Goal: Task Accomplishment & Management: Use online tool/utility

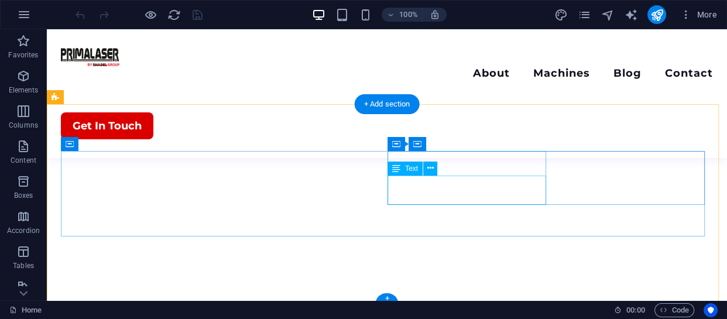
scroll to position [2930, 0]
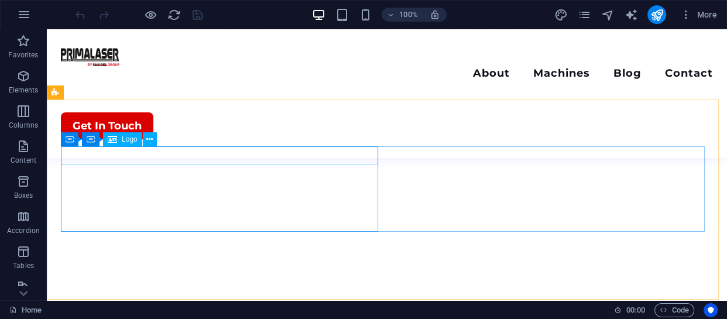
click at [115, 139] on icon at bounding box center [112, 139] width 9 height 14
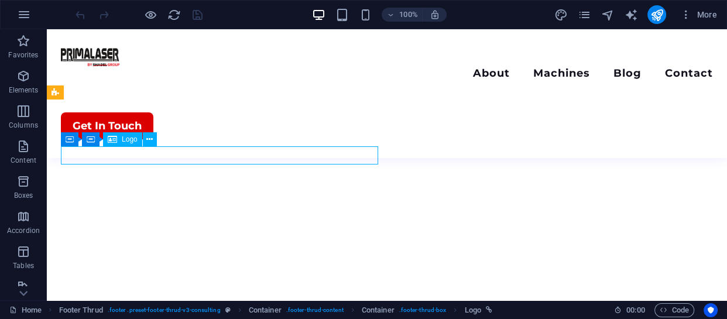
click at [122, 139] on span "Logo" at bounding box center [130, 139] width 16 height 7
select select "px"
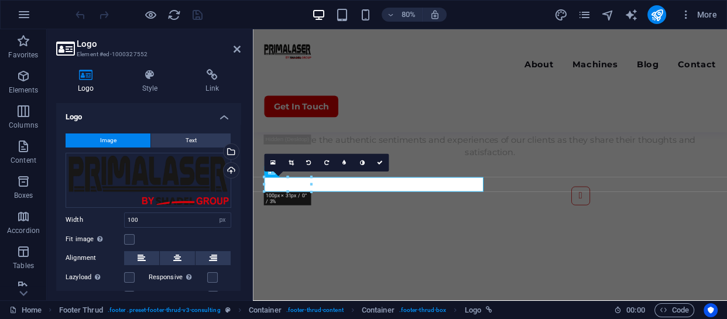
scroll to position [2955, 0]
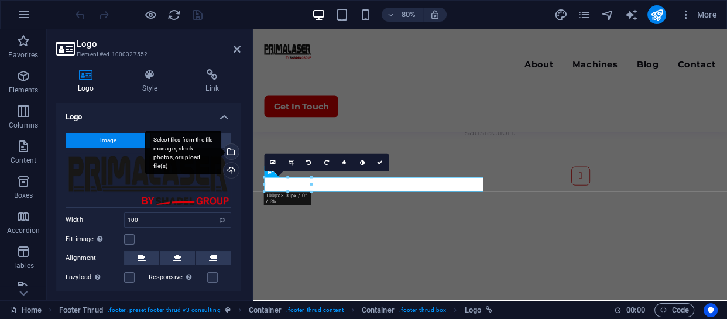
click at [230, 146] on div "Select files from the file manager, stock photos, or upload file(s)" at bounding box center [230, 153] width 18 height 18
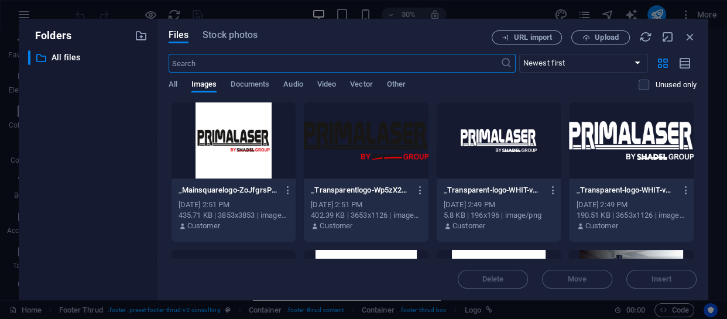
scroll to position [2759, 0]
click at [504, 138] on div at bounding box center [498, 140] width 125 height 76
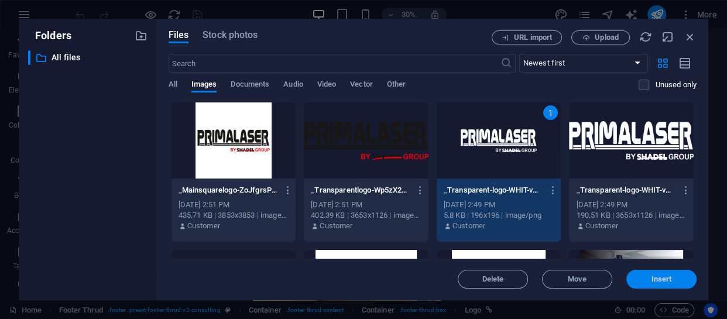
click at [652, 276] on span "Insert" at bounding box center [661, 279] width 20 height 7
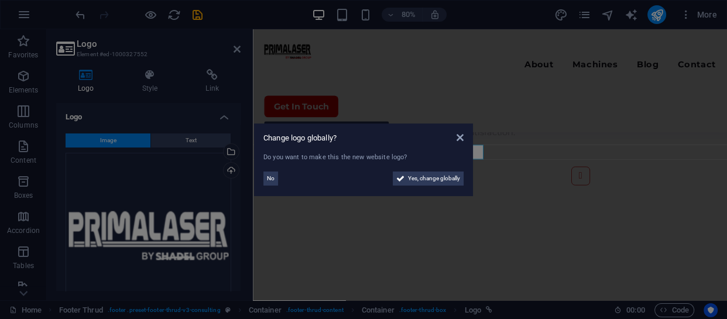
scroll to position [2995, 0]
click at [271, 176] on span "No" at bounding box center [271, 178] width 8 height 14
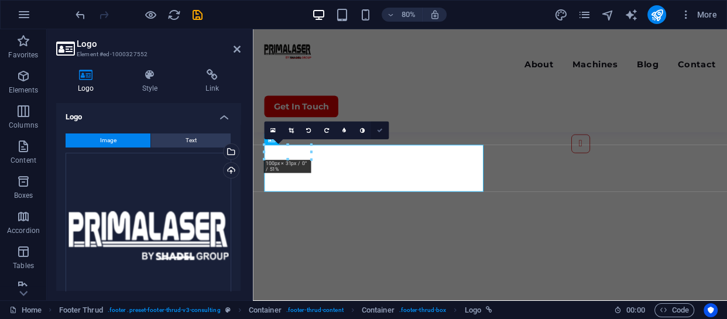
click at [380, 128] on icon at bounding box center [380, 131] width 6 height 6
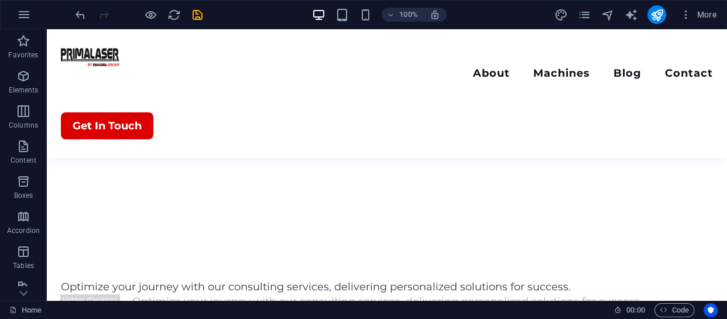
scroll to position [962, 0]
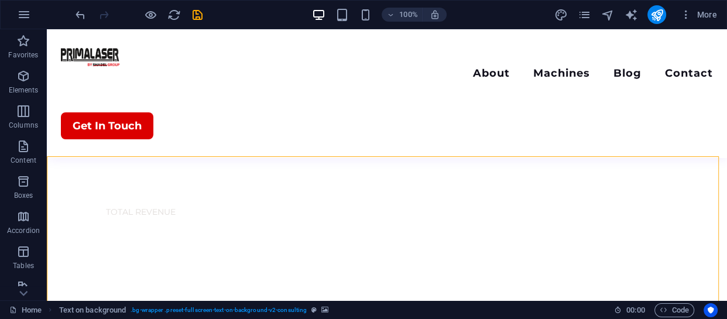
scroll to position [856, 0]
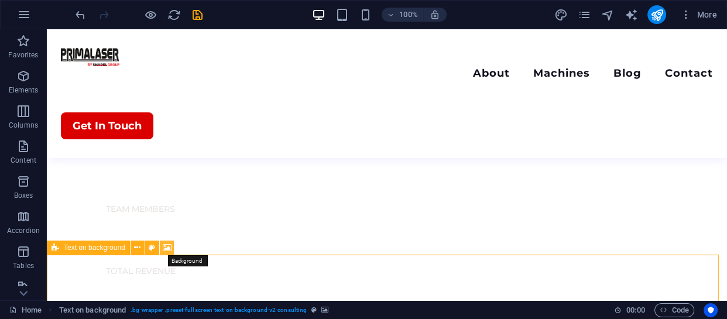
click at [168, 245] on icon at bounding box center [167, 248] width 9 height 12
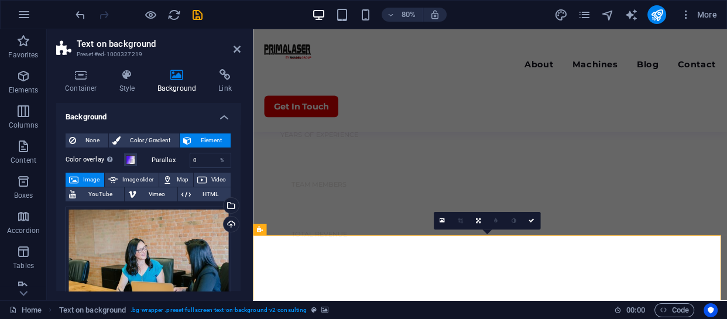
scroll to position [902, 0]
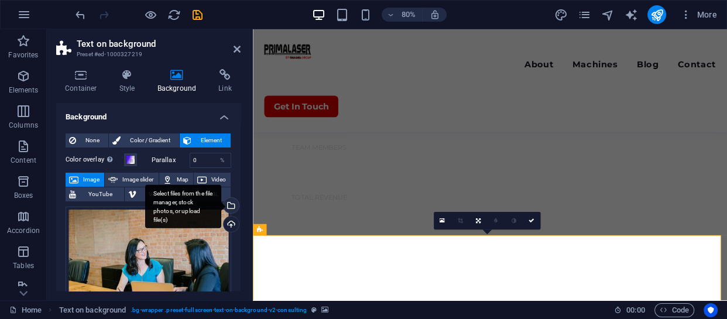
click at [229, 205] on div "Select files from the file manager, stock photos, or upload file(s)" at bounding box center [230, 207] width 18 height 18
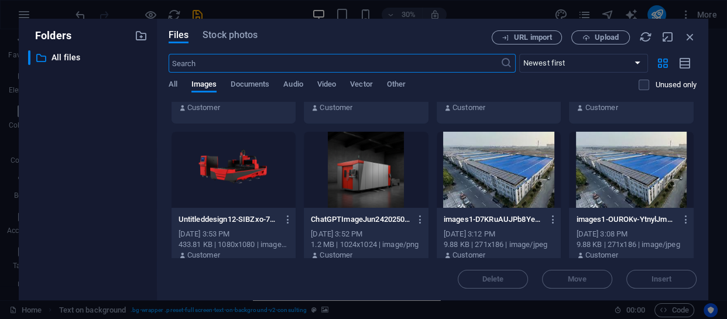
scroll to position [585, 0]
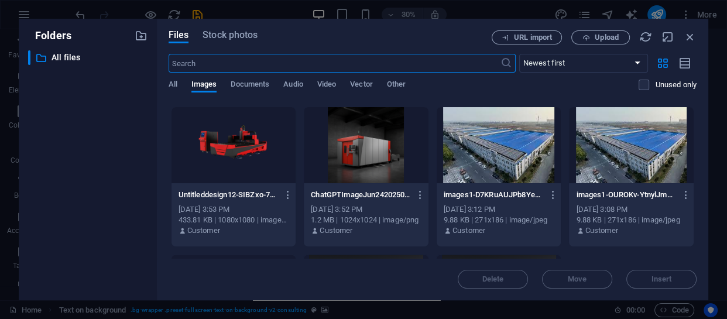
click at [629, 140] on div at bounding box center [631, 145] width 125 height 76
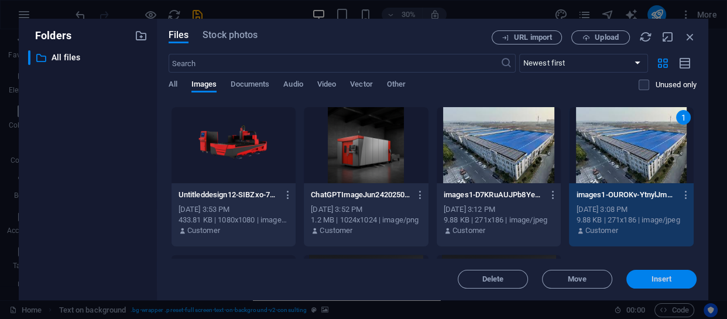
click at [644, 274] on button "Insert" at bounding box center [661, 279] width 70 height 19
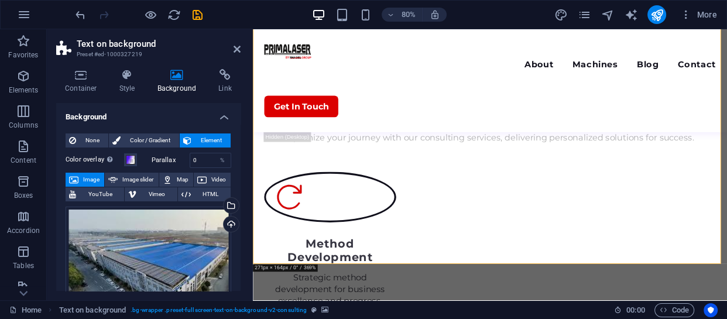
scroll to position [1115, 0]
